Goal: Information Seeking & Learning: Learn about a topic

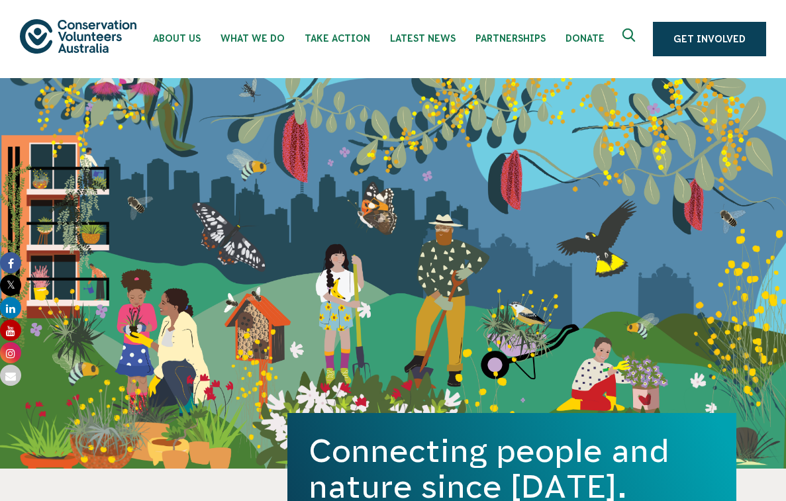
click at [630, 34] on icon "Expand search box" at bounding box center [630, 38] width 17 height 20
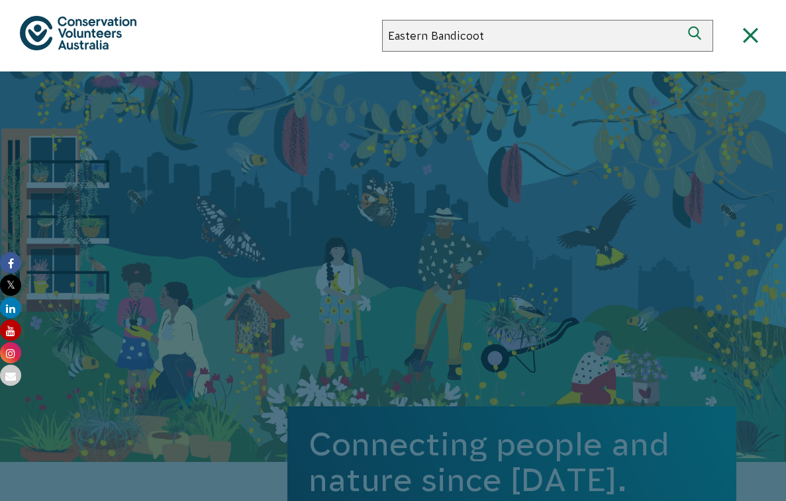
click at [434, 37] on input "Eastern Bandicoot" at bounding box center [531, 36] width 299 height 32
click at [535, 29] on input "Eastern Barred Bandicoot" at bounding box center [531, 36] width 299 height 32
type input "Eastern Barred Bandicoot Recovery Program"
click at [681, 20] on button "Search" at bounding box center [697, 36] width 32 height 32
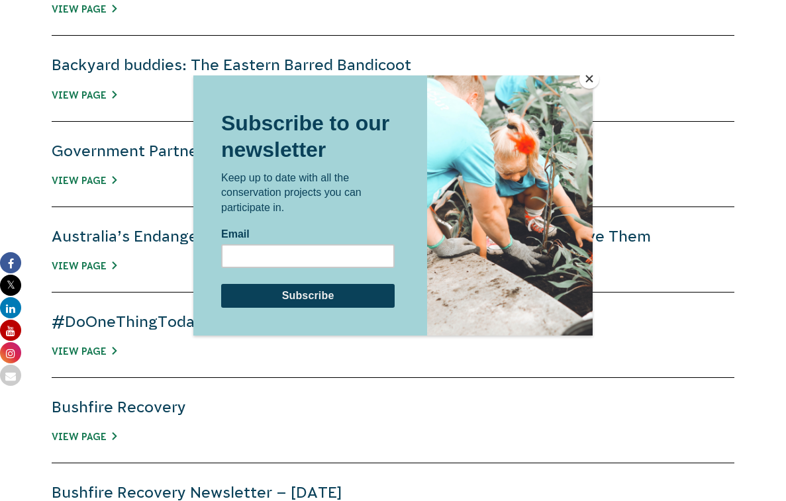
scroll to position [678, 0]
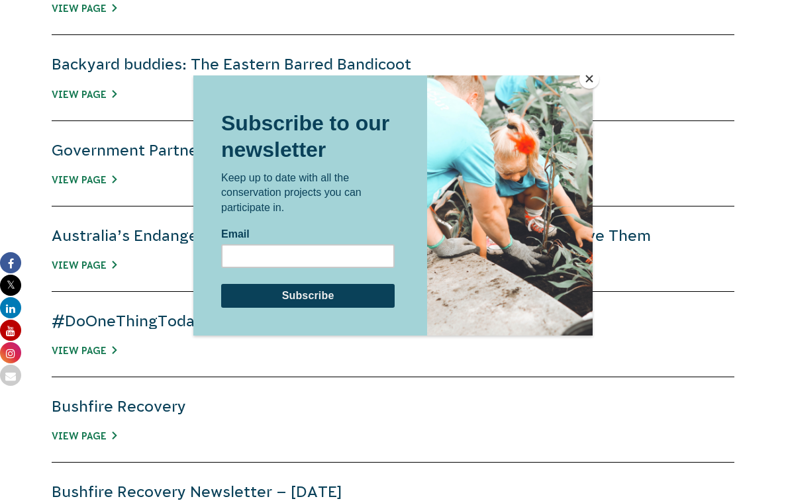
click at [590, 79] on button "Close" at bounding box center [589, 79] width 20 height 20
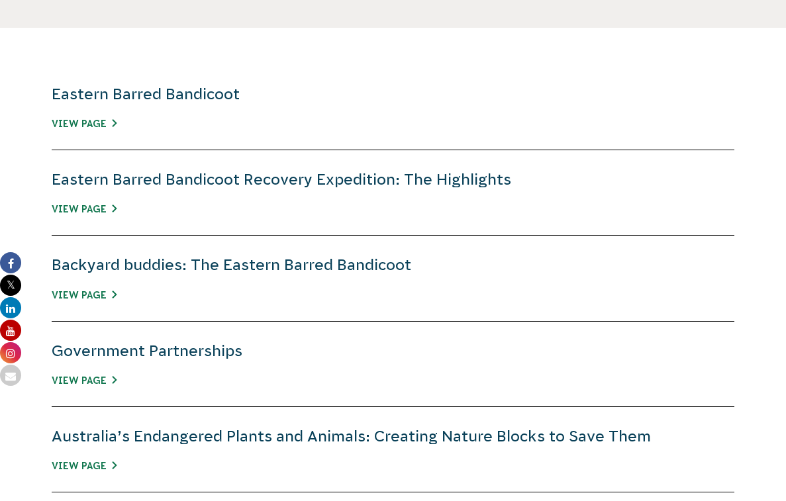
scroll to position [475, 0]
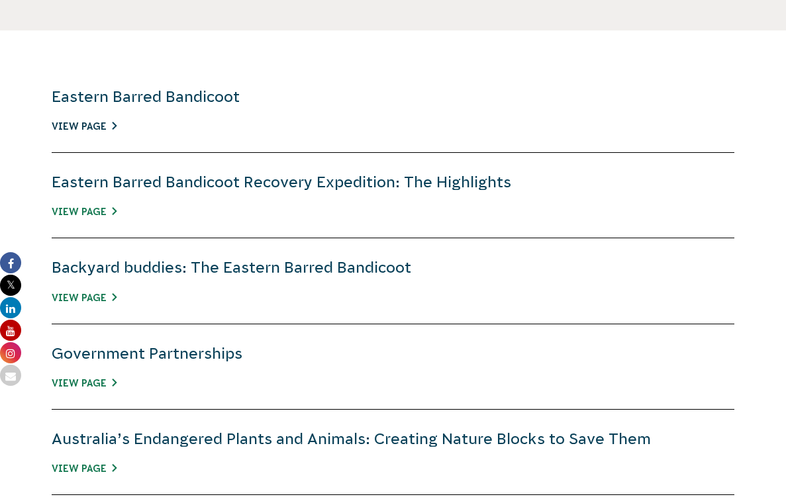
click at [93, 122] on link "View Page" at bounding box center [84, 126] width 65 height 11
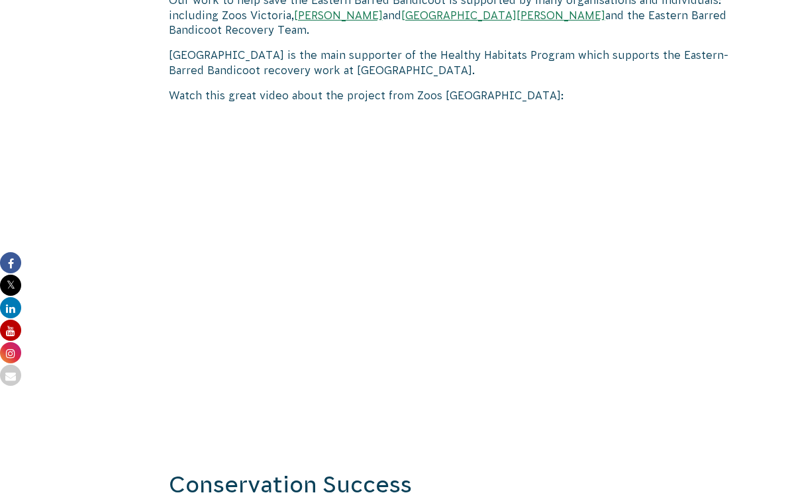
scroll to position [1053, 0]
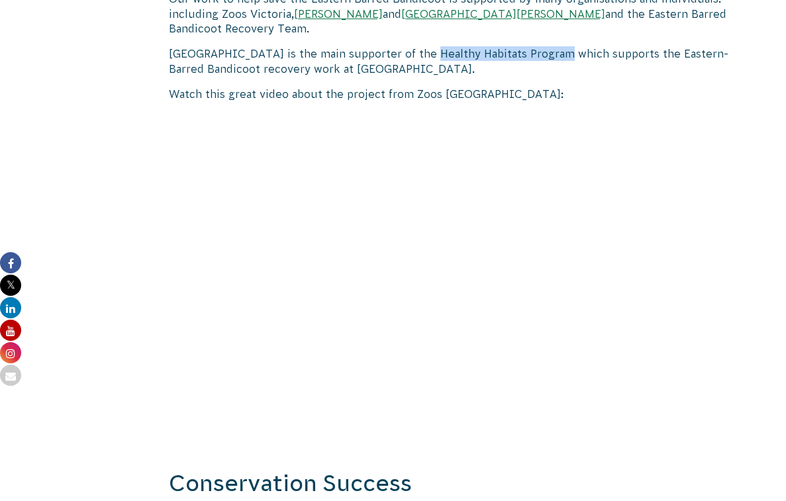
drag, startPoint x: 418, startPoint y: 26, endPoint x: 550, endPoint y: 25, distance: 132.4
click at [550, 46] on p "Melbourne Airport is the main supporter of the Healthy Habitats Program which s…" at bounding box center [453, 61] width 568 height 30
click at [507, 87] on p "Watch this great video about the project from Zoos Victoria:" at bounding box center [453, 94] width 568 height 15
drag, startPoint x: 418, startPoint y: 23, endPoint x: 549, endPoint y: 19, distance: 131.1
click at [549, 46] on p "Melbourne Airport is the main supporter of the Healthy Habitats Program which s…" at bounding box center [453, 61] width 568 height 30
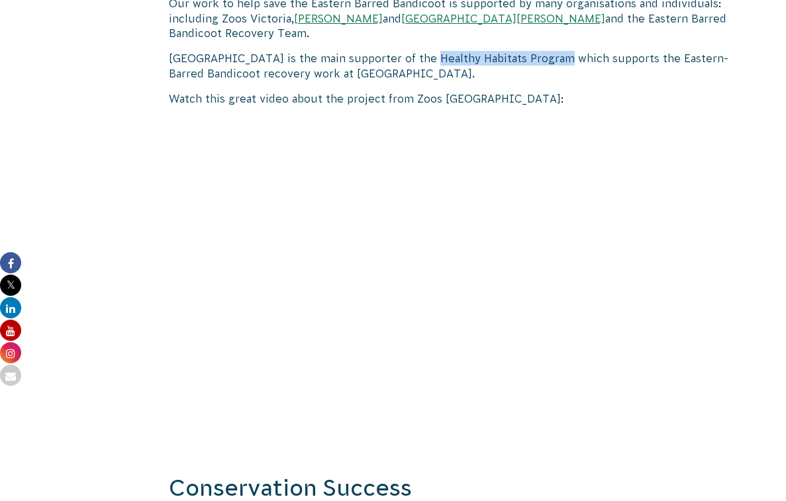
scroll to position [1046, 0]
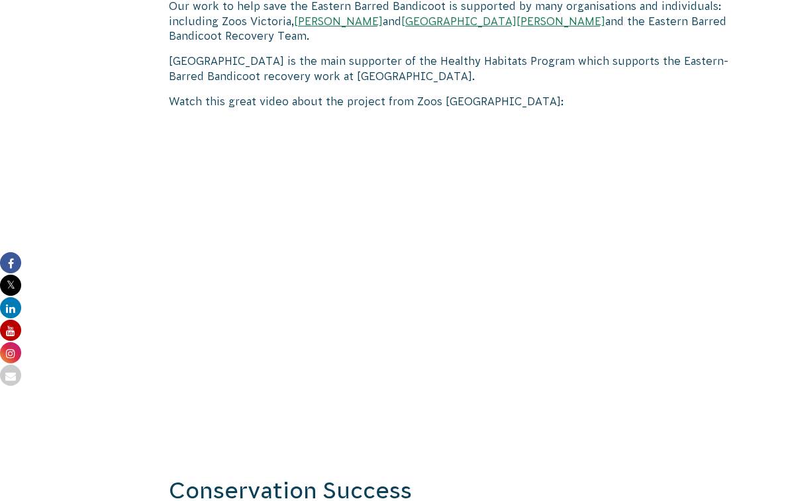
click at [77, 222] on div at bounding box center [95, 262] width 91 height 1639
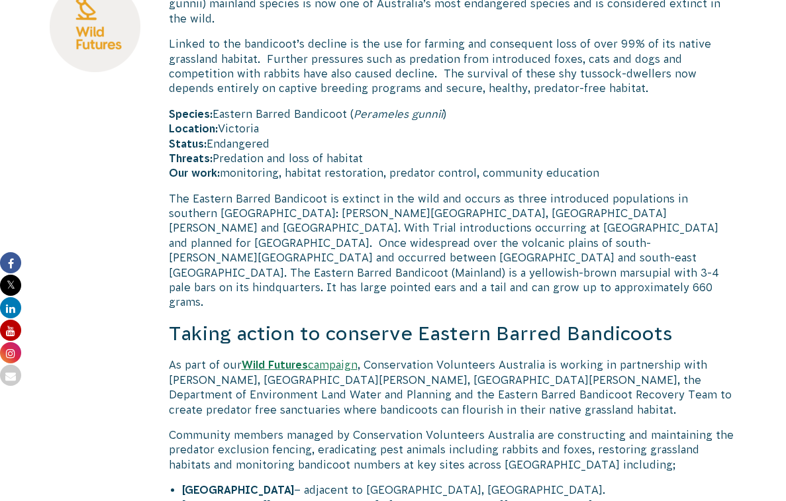
scroll to position [505, 0]
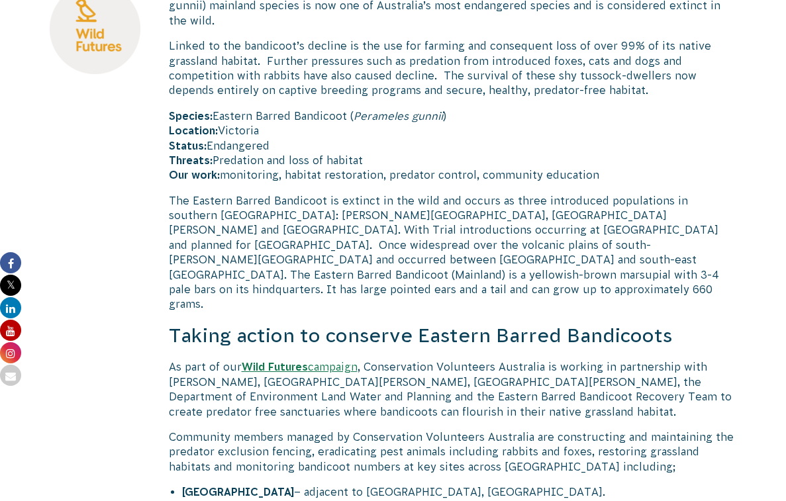
click at [291, 361] on strong "Wild Futures" at bounding box center [275, 367] width 66 height 12
click at [410, 386] on p "As part of our Wild Futures campaign , Conservation Volunteers Australia is wor…" at bounding box center [453, 389] width 568 height 60
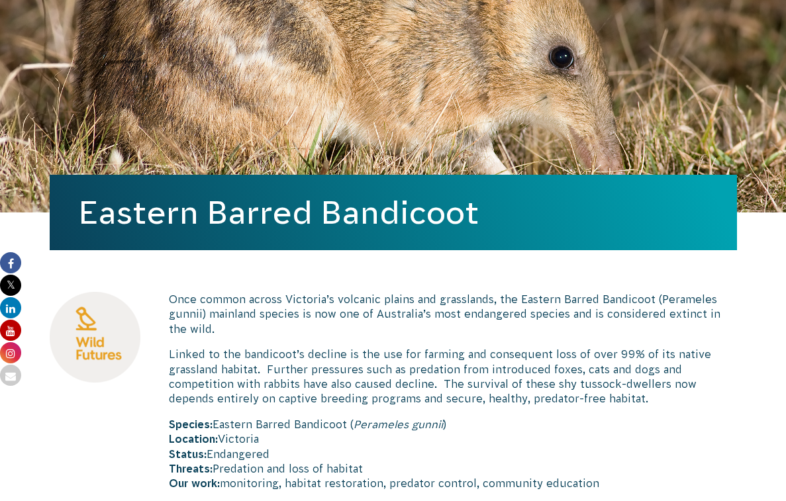
scroll to position [0, 0]
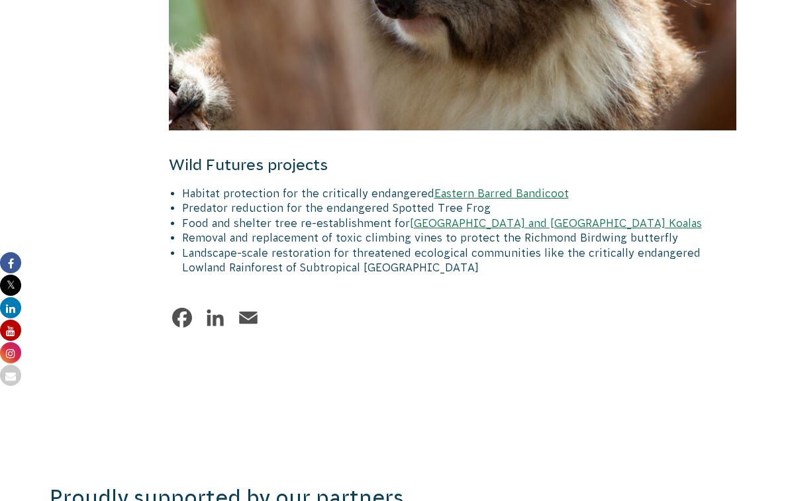
scroll to position [1361, 0]
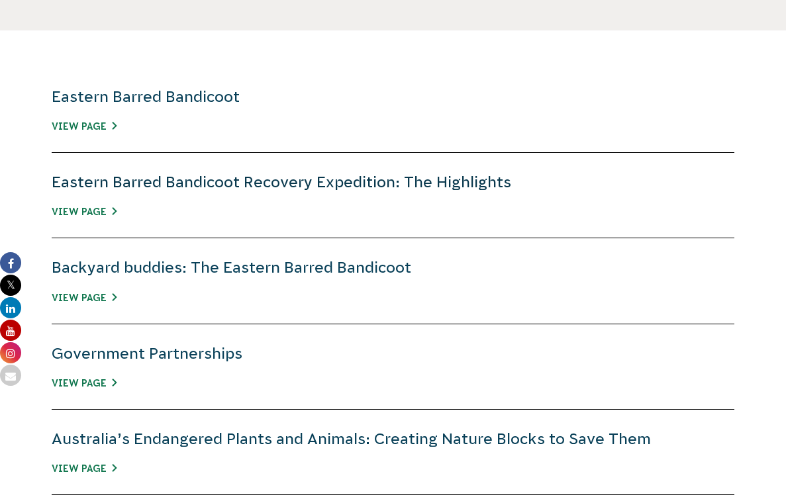
scroll to position [475, 0]
click at [226, 190] on link "Eastern Barred Bandicoot Recovery Expedition: The Highlights" at bounding box center [281, 181] width 459 height 17
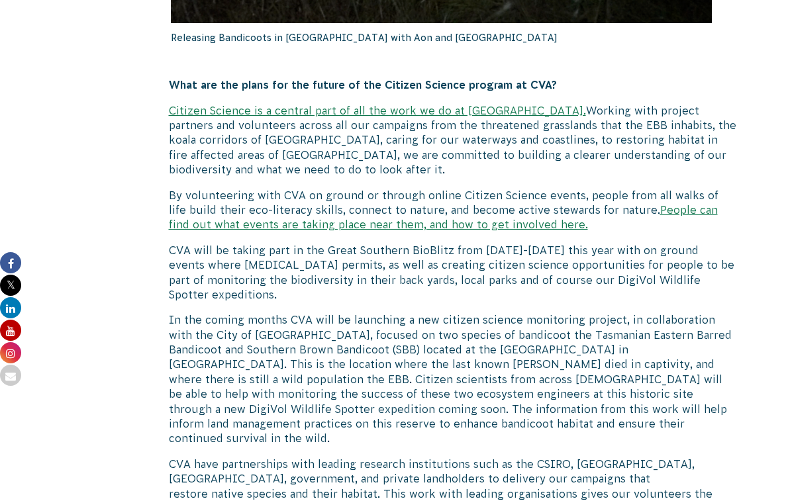
scroll to position [2283, 0]
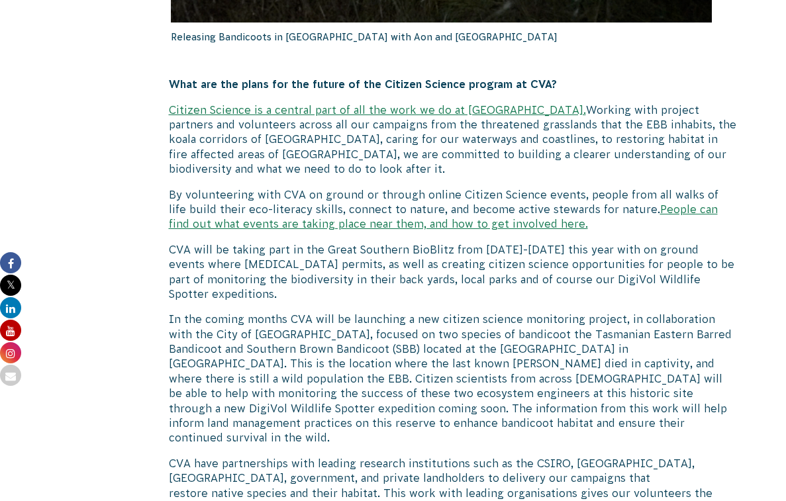
click at [302, 109] on link "Citizen Science is a central part of all the work we do at [GEOGRAPHIC_DATA]." at bounding box center [377, 110] width 417 height 12
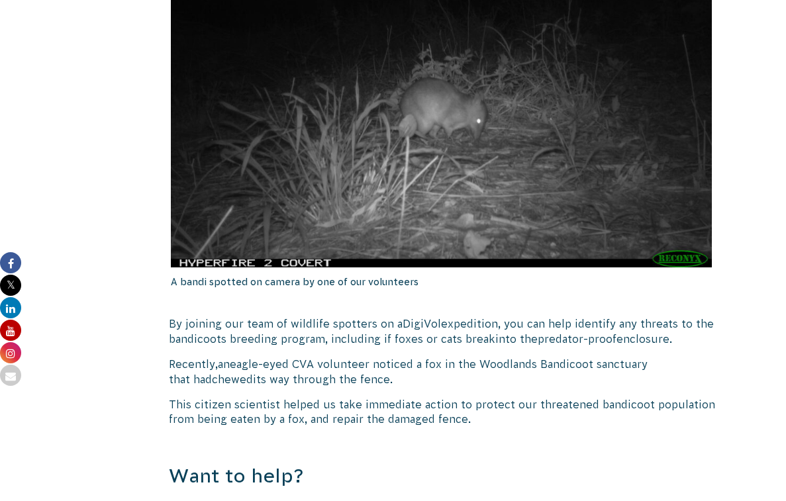
scroll to position [1581, 0]
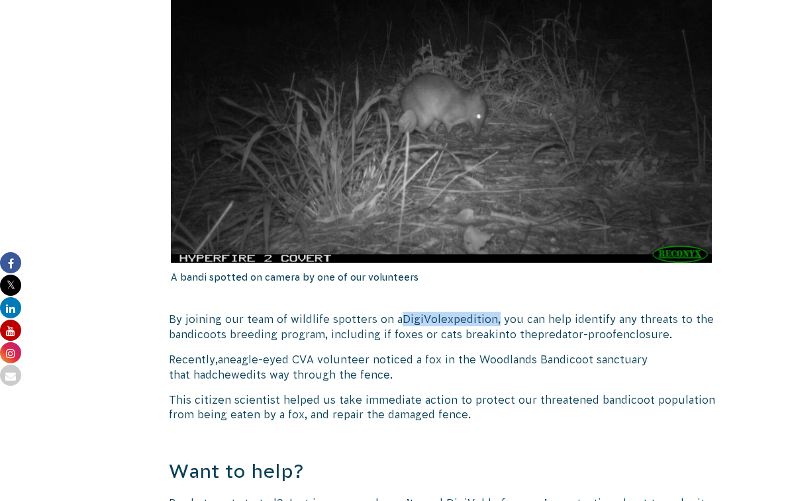
drag, startPoint x: 398, startPoint y: 304, endPoint x: 490, endPoint y: 306, distance: 92.0
click at [490, 306] on p "By joining our team of wildlife spotters on a DigiVol expedition, you can help …" at bounding box center [453, 147] width 568 height 390
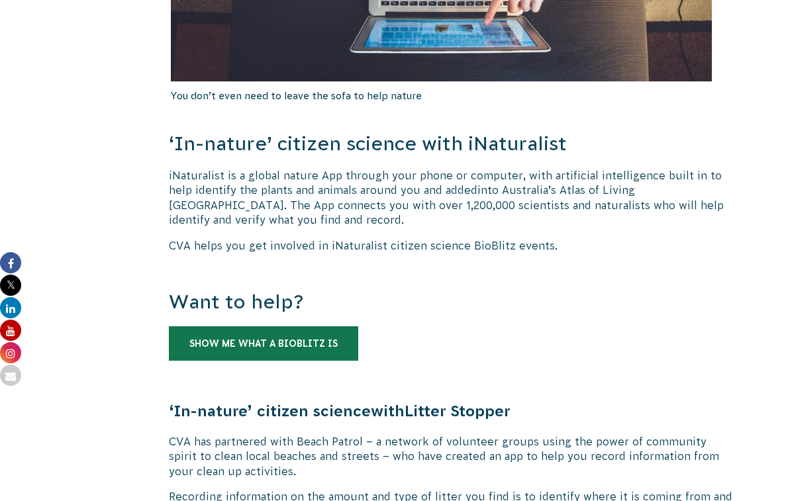
scroll to position [2604, 0]
